Goal: Task Accomplishment & Management: Use online tool/utility

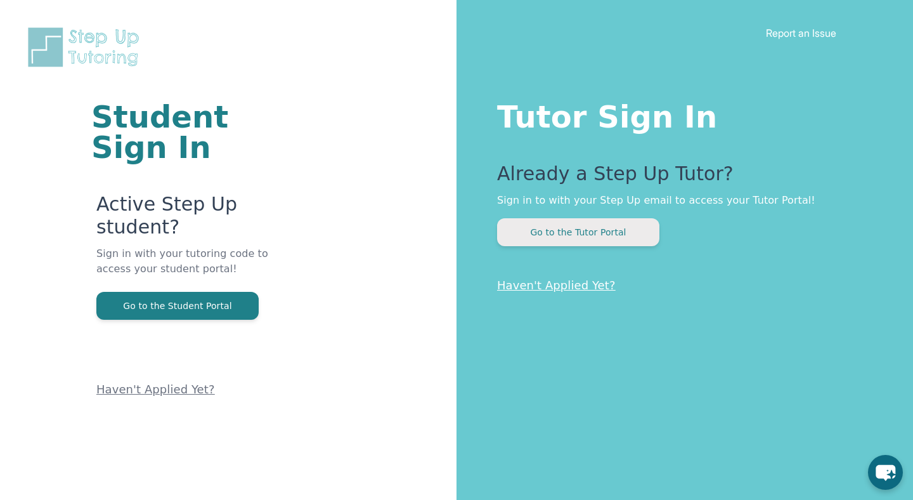
click at [617, 231] on button "Go to the Tutor Portal" at bounding box center [578, 232] width 162 height 28
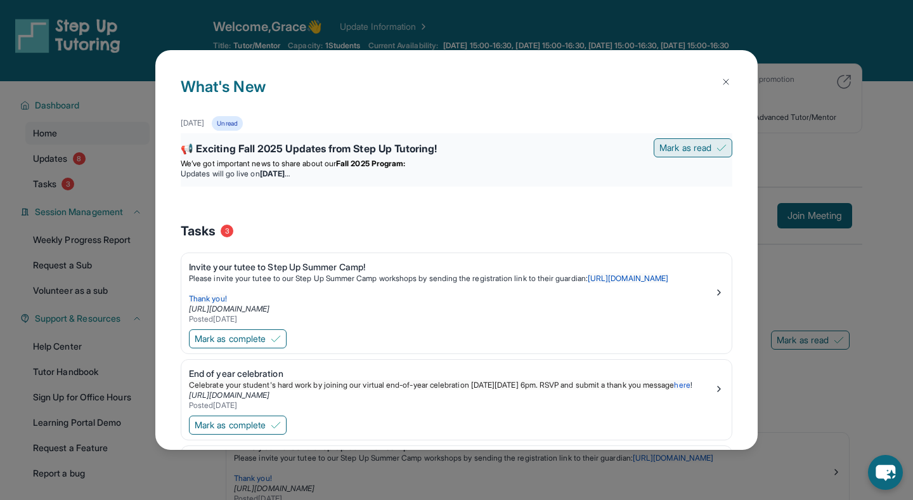
click at [699, 148] on span "Mark as read" at bounding box center [685, 147] width 52 height 13
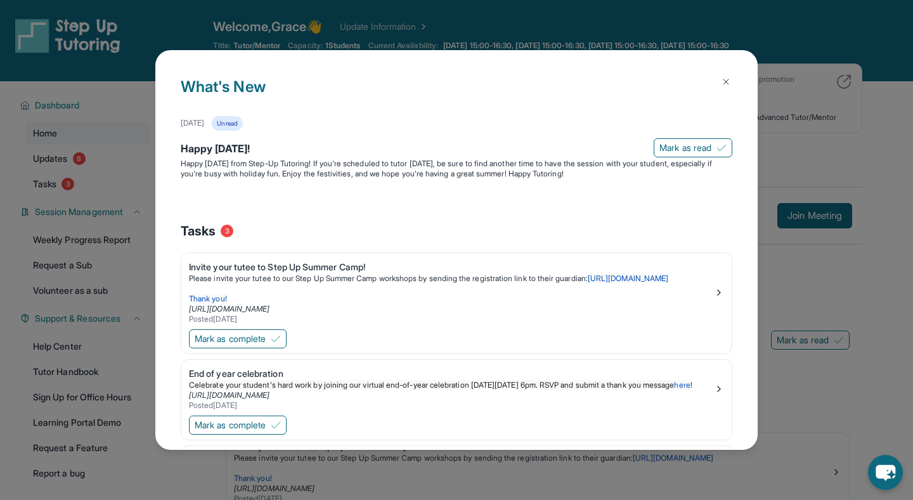
click at [726, 84] on img at bounding box center [726, 82] width 10 height 10
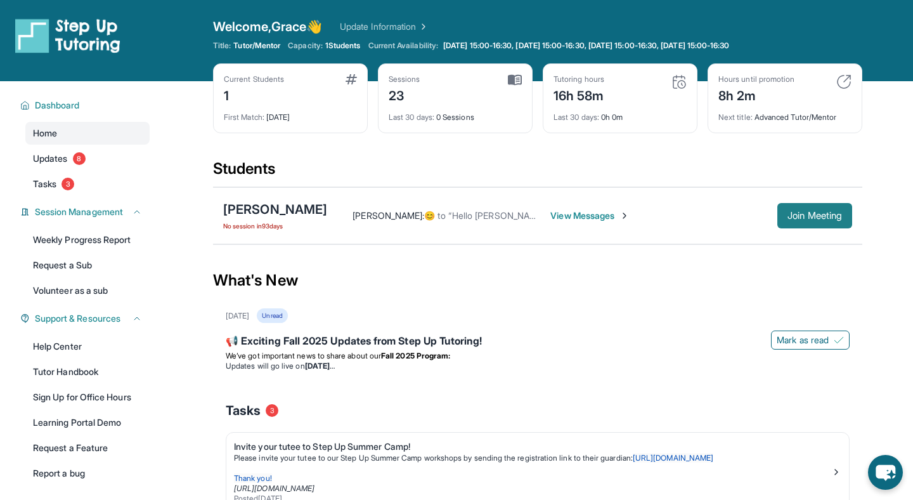
click at [804, 226] on button "Join Meeting" at bounding box center [814, 215] width 75 height 25
click at [797, 218] on span "Join Meeting" at bounding box center [814, 216] width 55 height 8
click at [89, 428] on link "Learning Portal Demo" at bounding box center [87, 422] width 124 height 23
click at [812, 216] on span "Join Meeting" at bounding box center [814, 216] width 55 height 8
click at [806, 212] on span "Join Meeting" at bounding box center [814, 216] width 55 height 8
